Goal: Find specific page/section: Find specific page/section

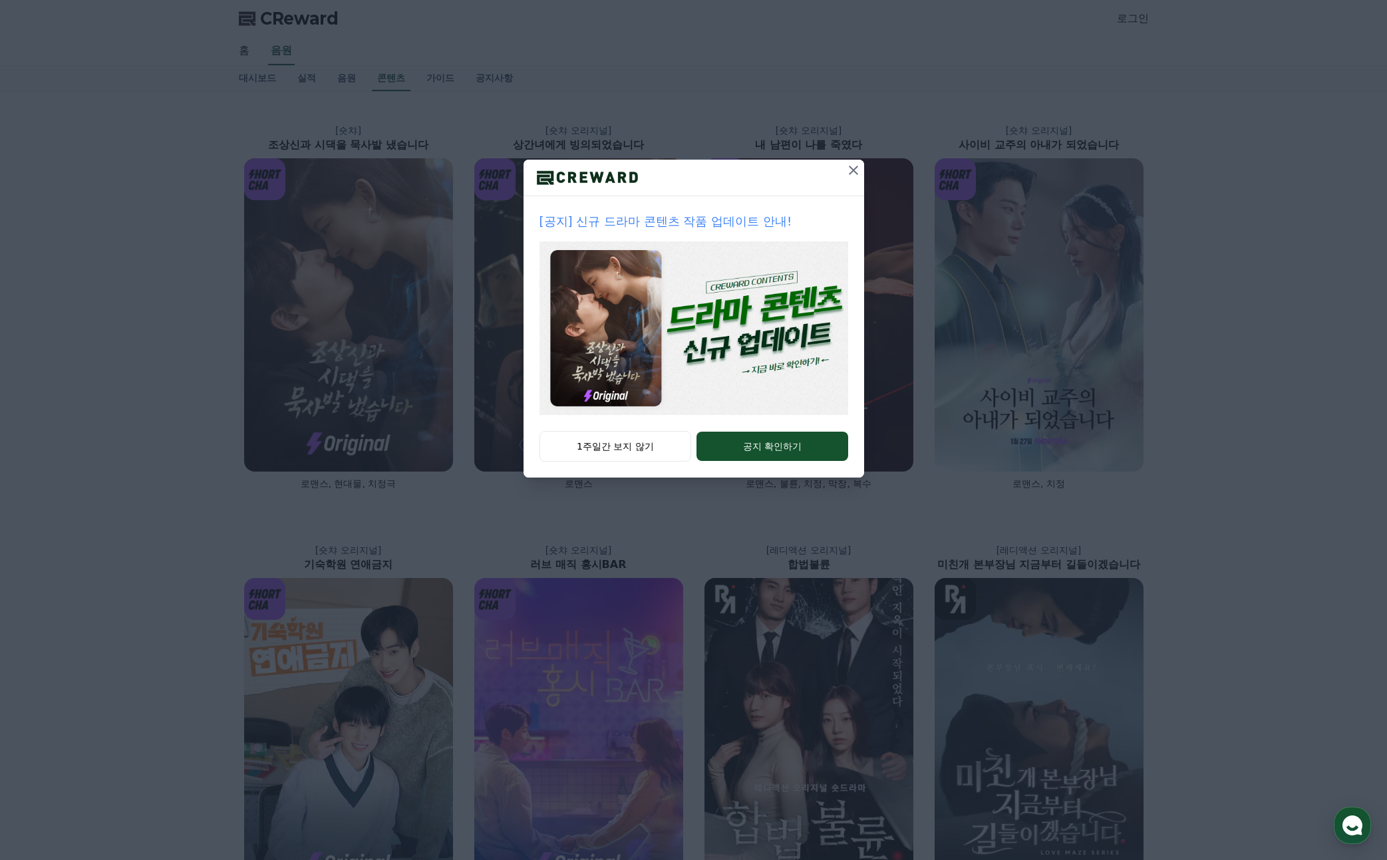
drag, startPoint x: 853, startPoint y: 173, endPoint x: 830, endPoint y: 424, distance: 252.6
click at [830, 424] on div "[공지] 신규 드라마 콘텐츠 작품 업데이트 안내! 1주일간 보지 않기 공지 확인하기" at bounding box center [694, 319] width 341 height 318
click at [813, 444] on button "공지 확인하기" at bounding box center [771, 446] width 151 height 29
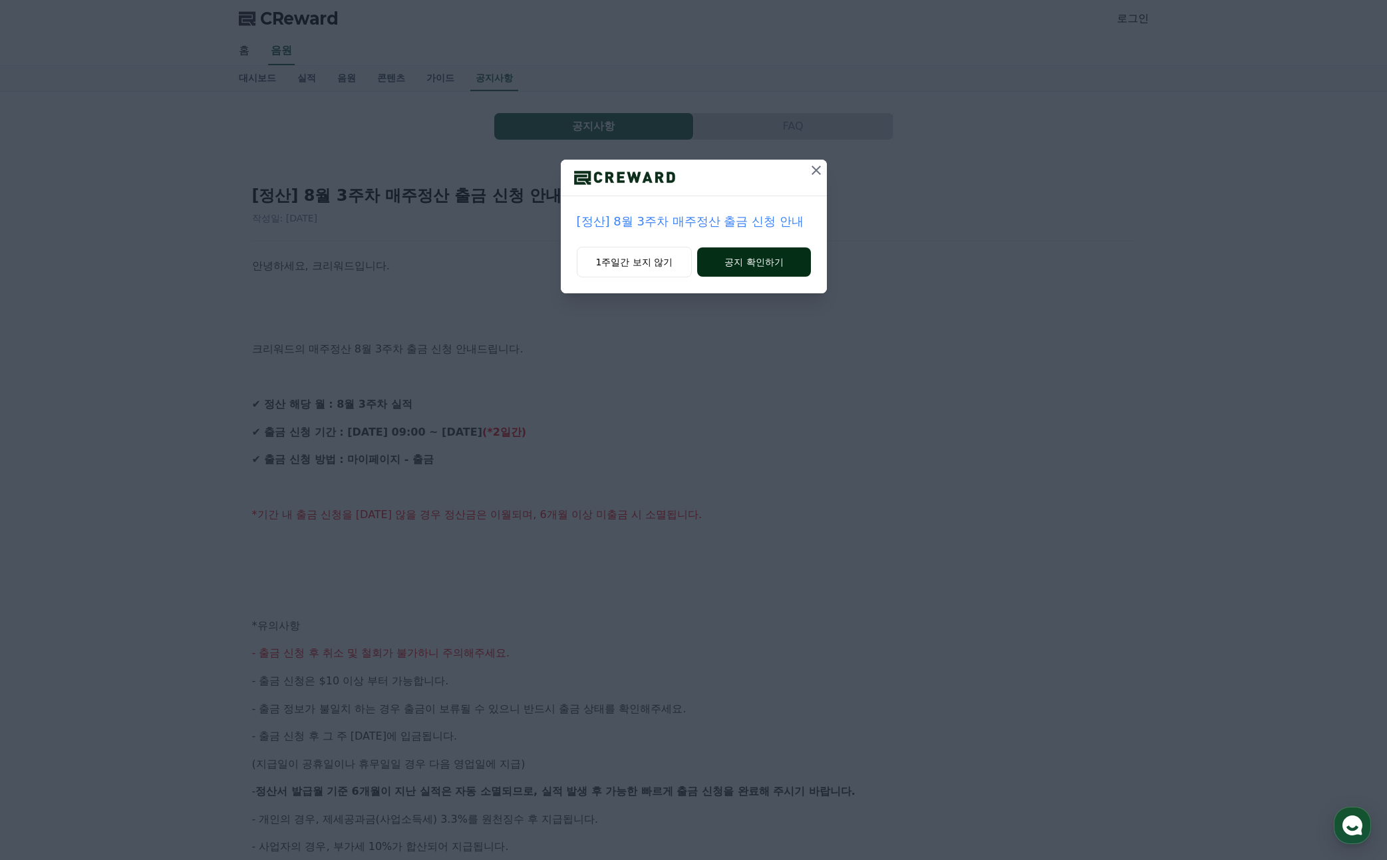
click at [719, 276] on div "1주일간 보지 않기 공지 확인하기" at bounding box center [694, 270] width 266 height 47
click at [722, 265] on button "공지 확인하기" at bounding box center [753, 261] width 113 height 29
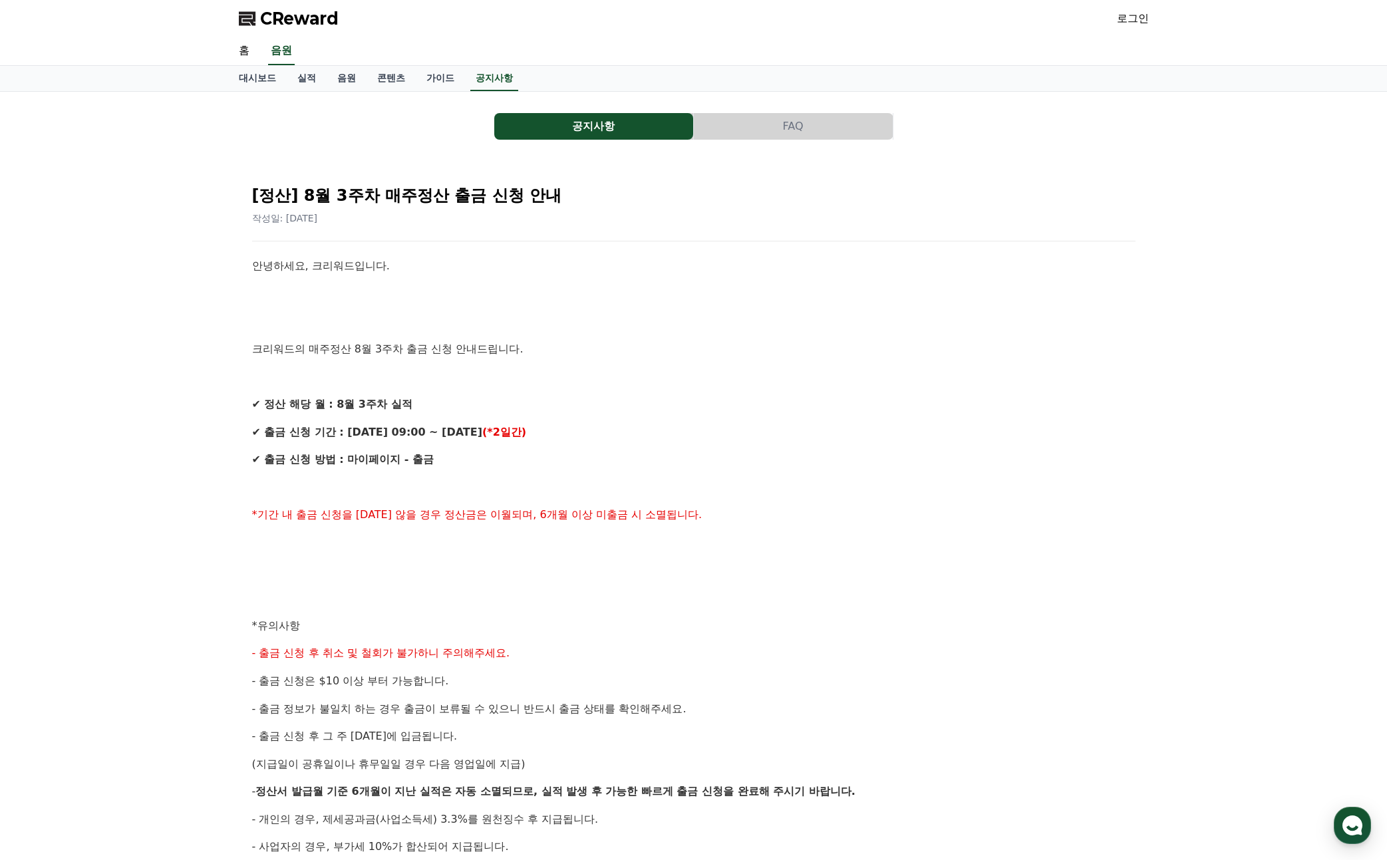
click at [291, 19] on span "CReward" at bounding box center [299, 18] width 78 height 21
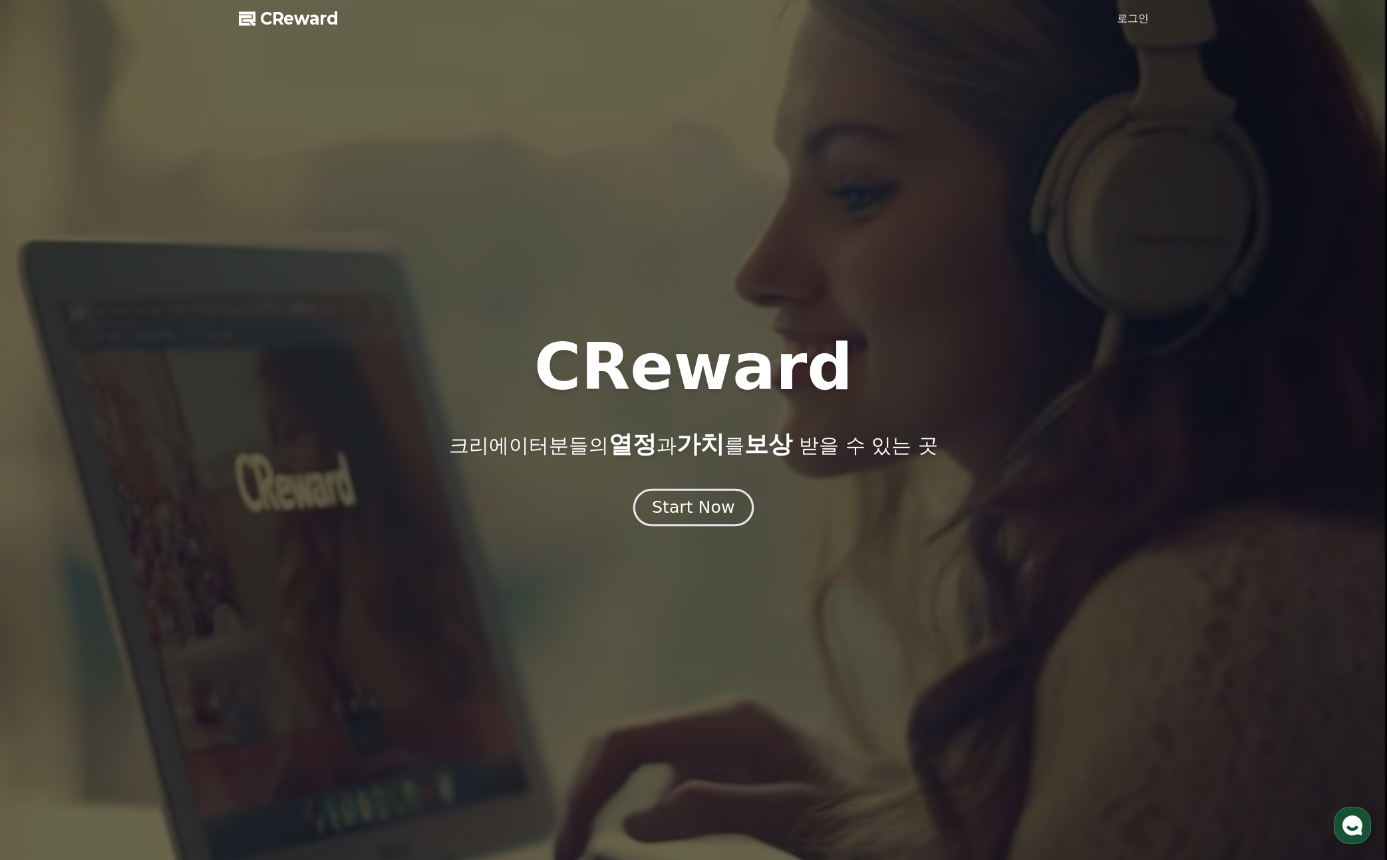
click at [665, 520] on button "Start Now" at bounding box center [693, 507] width 120 height 38
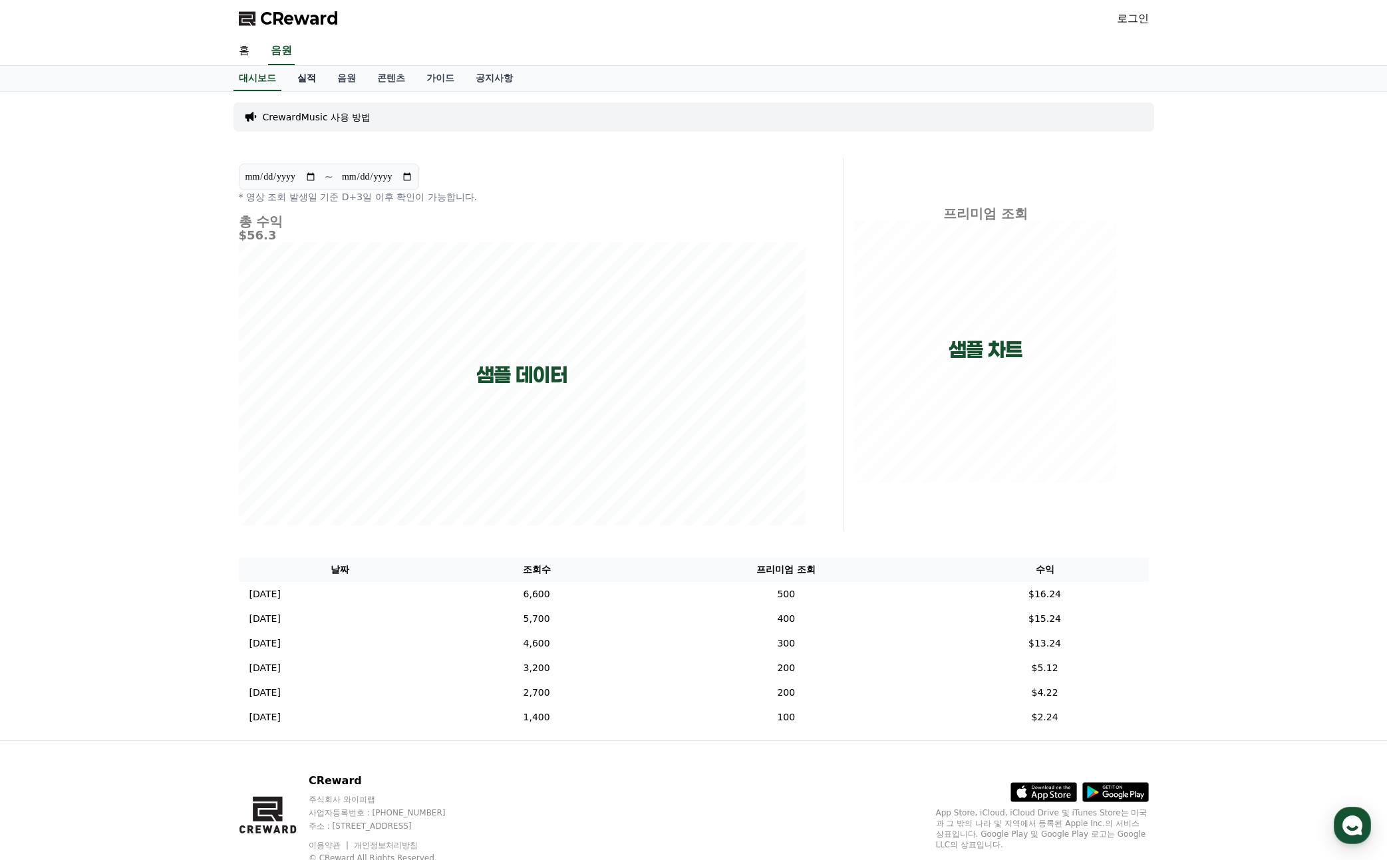
click at [303, 73] on link "실적" at bounding box center [307, 78] width 40 height 25
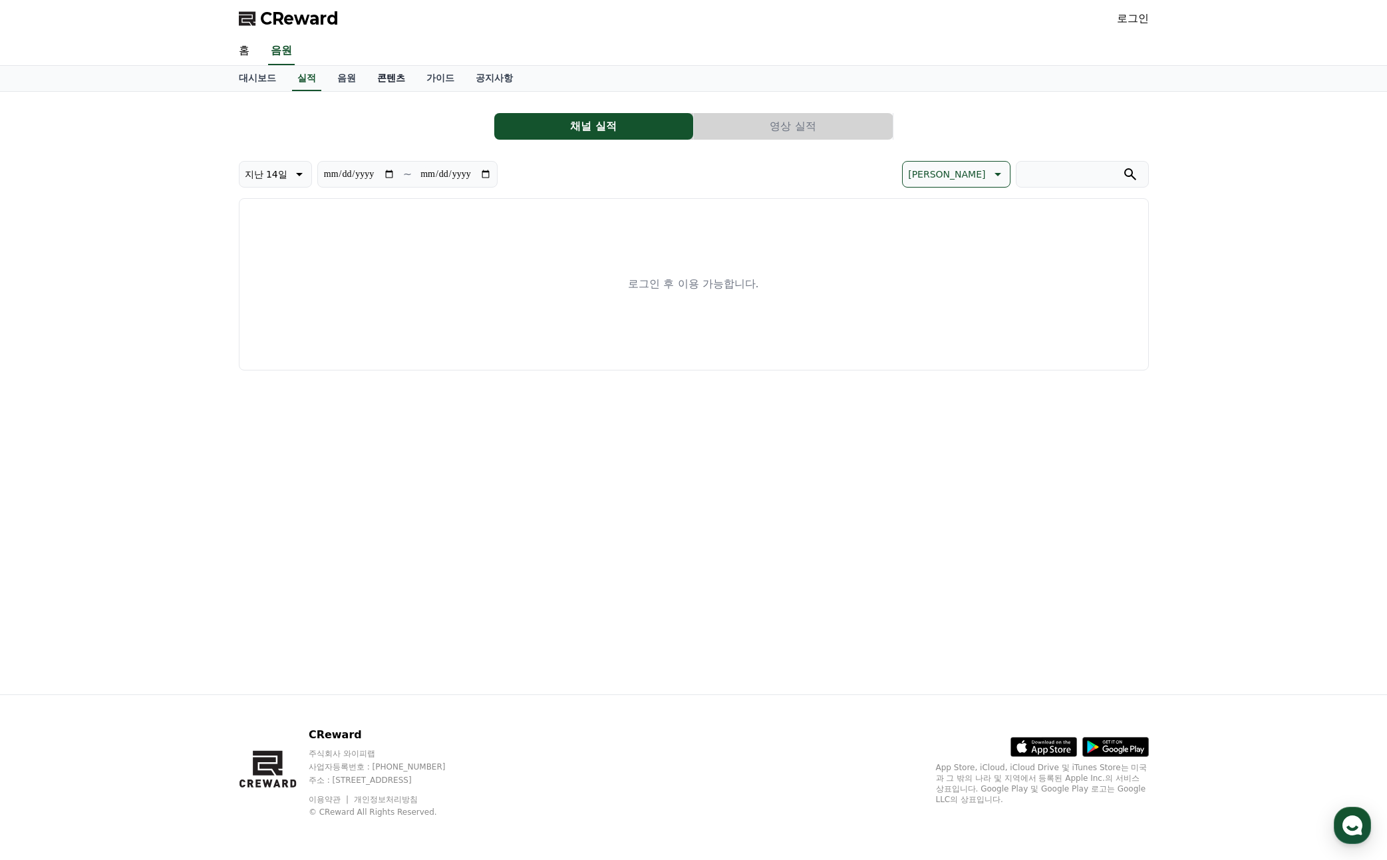
click at [367, 78] on link "콘텐츠" at bounding box center [391, 78] width 49 height 25
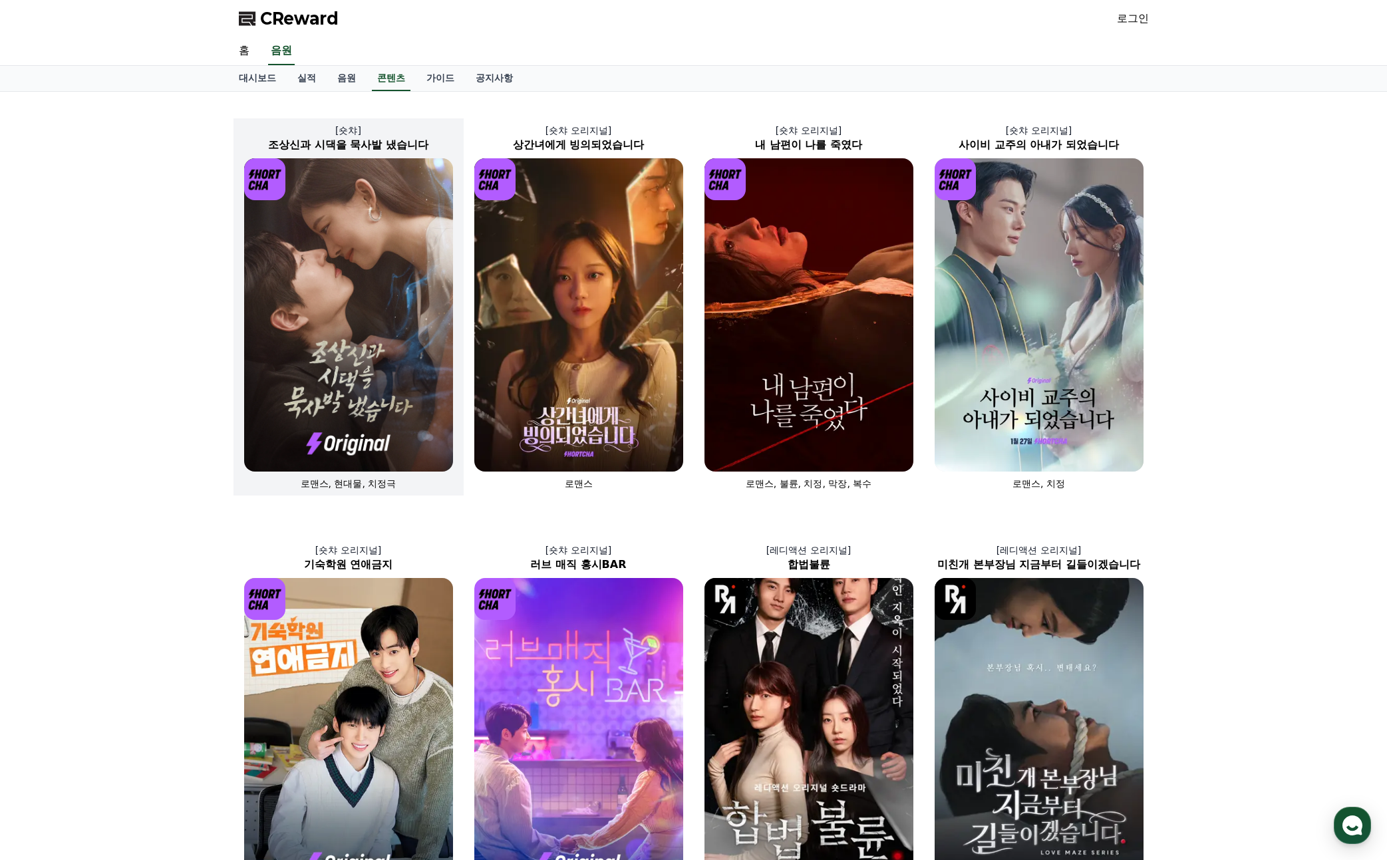
click at [337, 353] on img at bounding box center [348, 314] width 209 height 313
